Goal: Navigation & Orientation: Find specific page/section

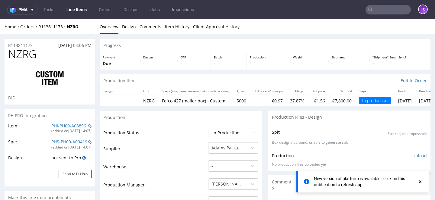
click at [80, 9] on link "Line Items" at bounding box center [76, 10] width 27 height 10
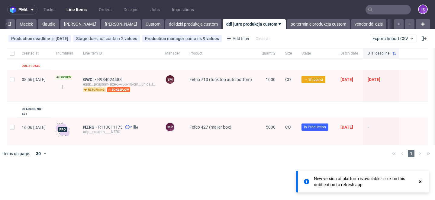
scroll to position [0, 36]
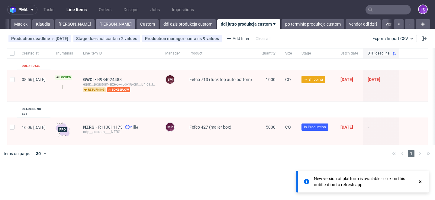
click at [96, 24] on link "[PERSON_NAME]" at bounding box center [116, 24] width 40 height 10
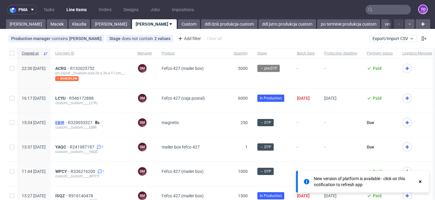
click at [68, 124] on span "EBIR" at bounding box center [61, 122] width 13 height 5
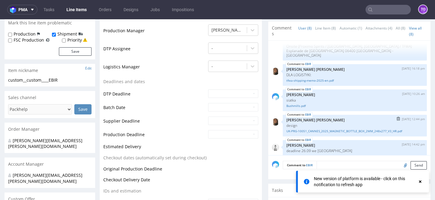
scroll to position [167, 0]
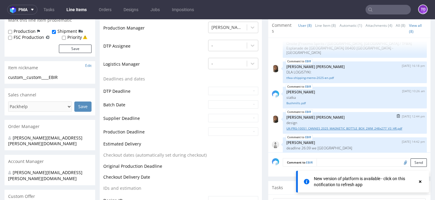
click at [309, 126] on link "UK-PRG-10051_CANNES_2025_MAGNETIC_BOTTLE_BOX_2MM_248x277_V3_HR.pdf" at bounding box center [354, 128] width 137 height 5
